Goal: Task Accomplishment & Management: Manage account settings

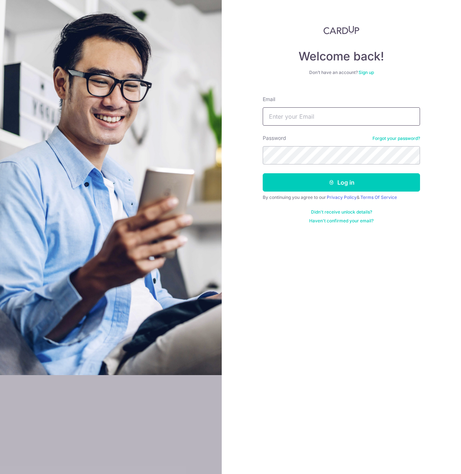
click at [316, 115] on input "Email" at bounding box center [341, 116] width 157 height 18
type input "darylho@gmail.com"
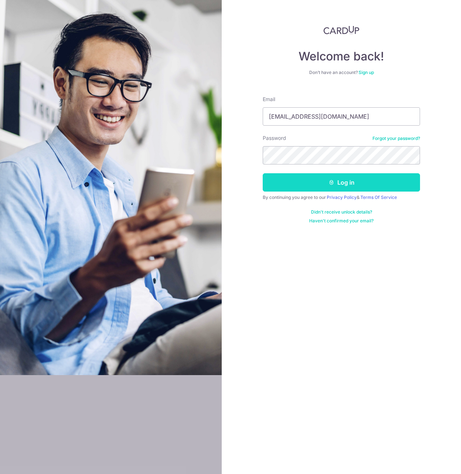
click at [334, 182] on icon "submit" at bounding box center [332, 182] width 6 height 6
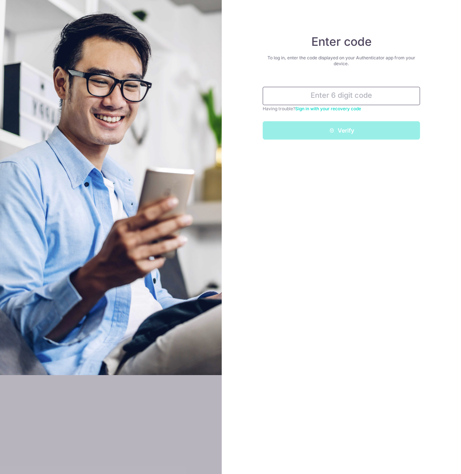
click at [335, 98] on input "text" at bounding box center [341, 96] width 157 height 18
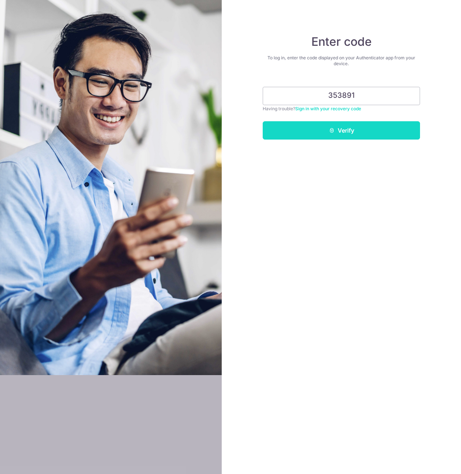
type input "353891"
click at [349, 126] on button "Verify" at bounding box center [341, 130] width 157 height 18
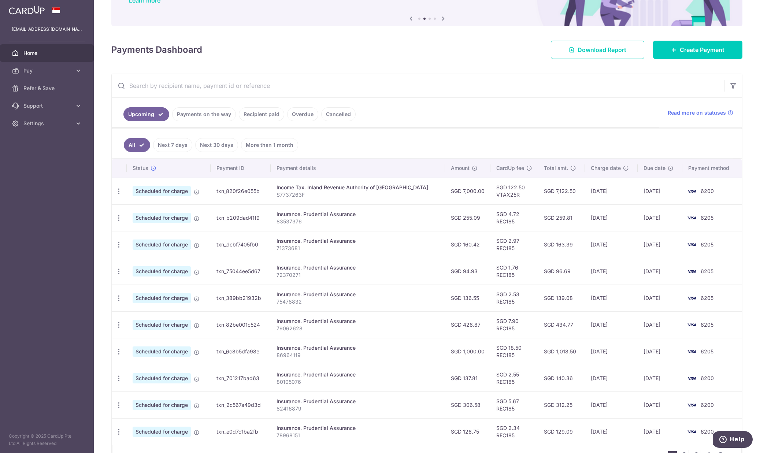
scroll to position [113, 0]
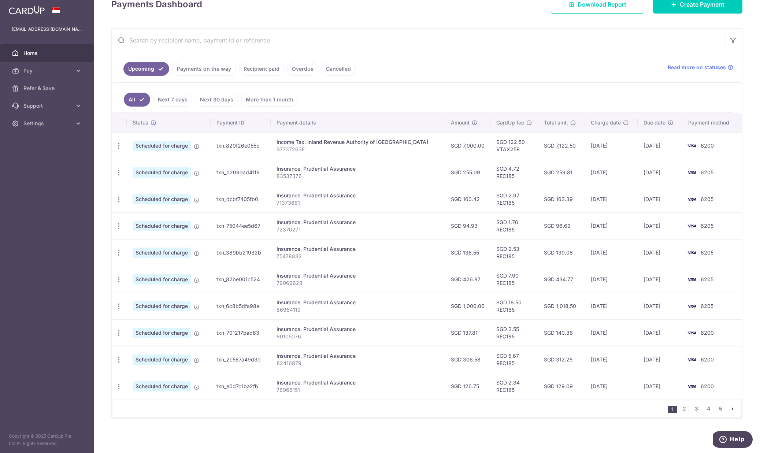
click at [278, 69] on link "Recipient paid" at bounding box center [261, 69] width 45 height 14
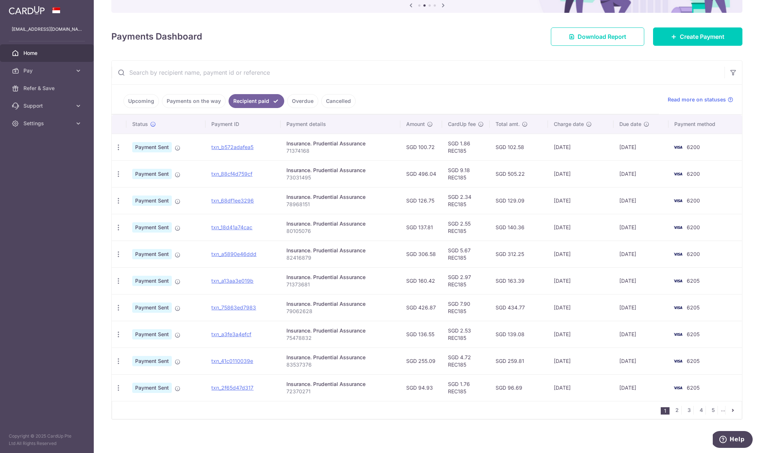
scroll to position [82, 0]
